Goal: Communication & Community: Participate in discussion

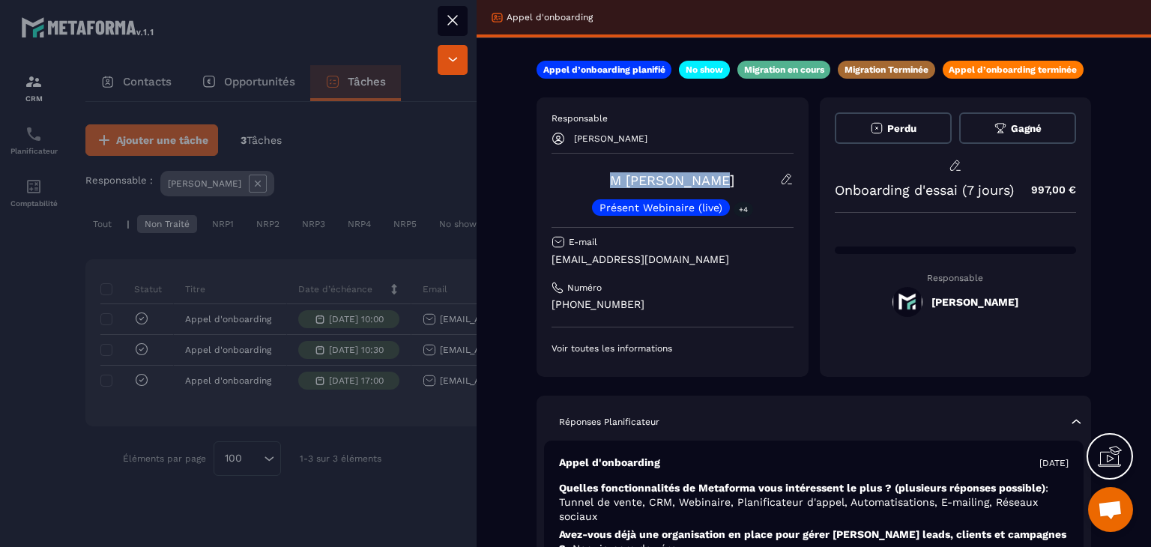
drag, startPoint x: 735, startPoint y: 179, endPoint x: 609, endPoint y: 181, distance: 125.9
click at [609, 181] on div "M [PERSON_NAME] Webinaire (live) +4" at bounding box center [673, 193] width 242 height 43
copy link "M [PERSON_NAME]"
click at [448, 19] on icon at bounding box center [453, 20] width 18 height 18
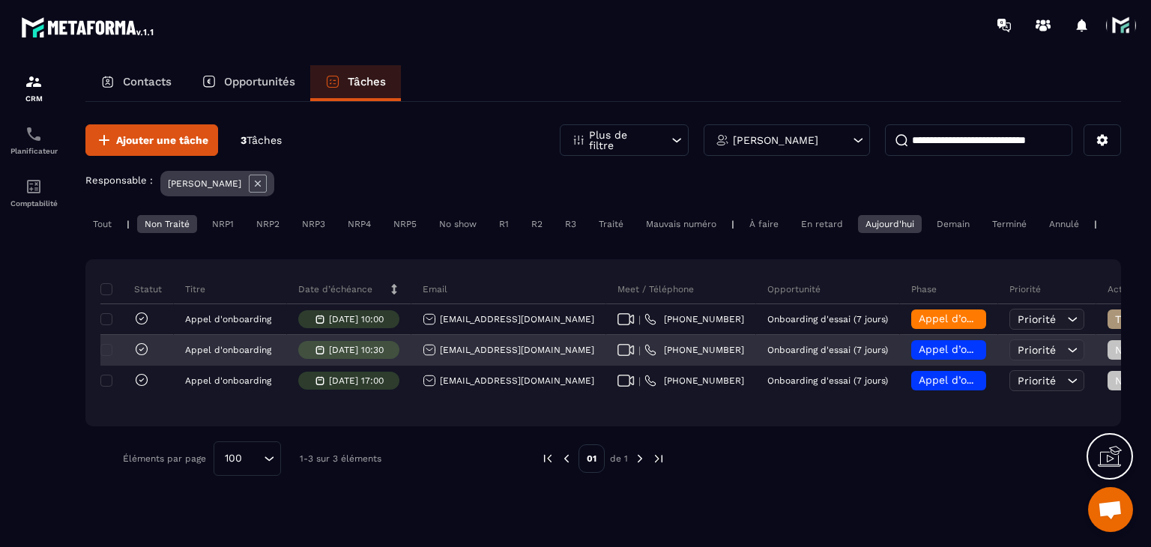
click at [482, 357] on div "[EMAIL_ADDRESS][DOMAIN_NAME]" at bounding box center [509, 349] width 172 height 13
